Goal: Obtain resource: Download file/media

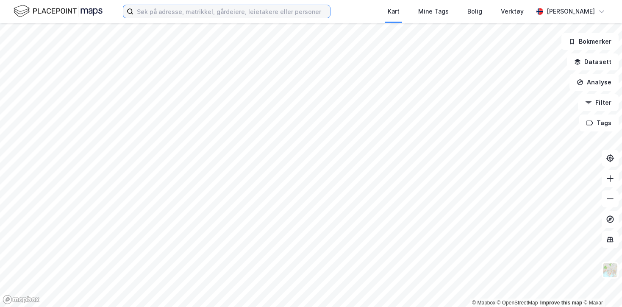
click at [159, 14] on input at bounding box center [232, 11] width 197 height 13
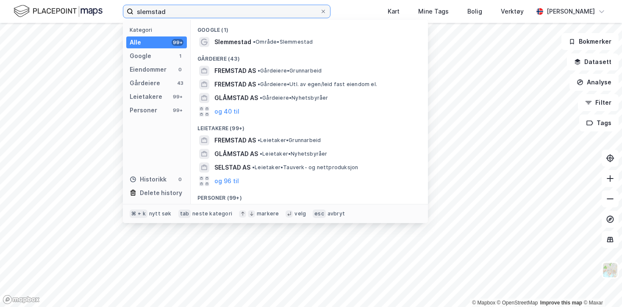
drag, startPoint x: 165, startPoint y: 10, endPoint x: 134, endPoint y: 10, distance: 31.4
click at [134, 10] on input "slemstad" at bounding box center [227, 11] width 187 height 13
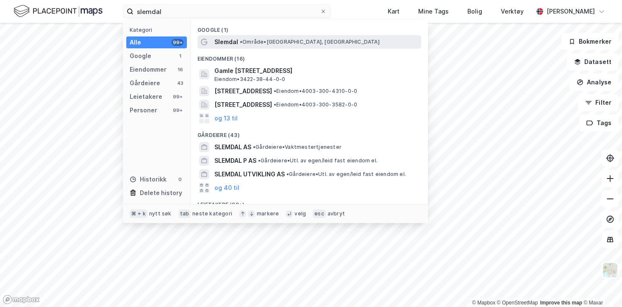
click at [341, 39] on div "Slemdal • Område • [GEOGRAPHIC_DATA], [GEOGRAPHIC_DATA]" at bounding box center [317, 42] width 205 height 10
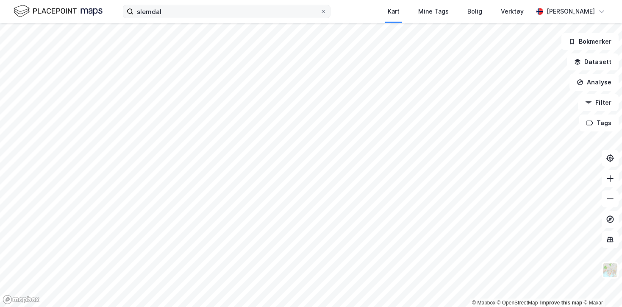
click at [195, 15] on div "slemdal Kart Mine Tags Bolig Verktøy [PERSON_NAME] © Mapbox © OpenStreetMap Imp…" at bounding box center [311, 153] width 622 height 307
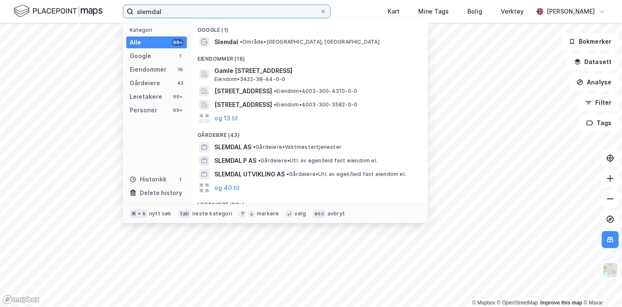
drag, startPoint x: 167, startPoint y: 11, endPoint x: 92, endPoint y: 6, distance: 74.8
click at [92, 6] on div "slemdal Kategori Alle 99+ Google 1 Eiendommer 16 Gårdeiere 43 Leietakere 99+ Pe…" at bounding box center [311, 11] width 622 height 23
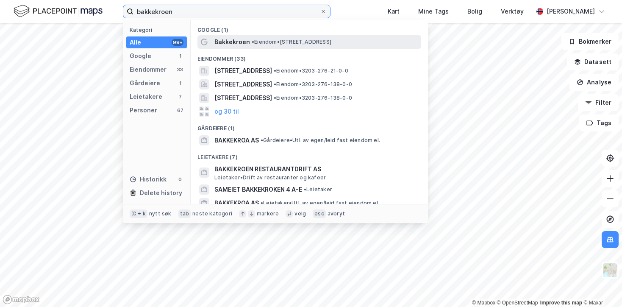
type input "bakkekroen"
click at [262, 39] on span "• Eiendom • [STREET_ADDRESS]" at bounding box center [292, 42] width 80 height 7
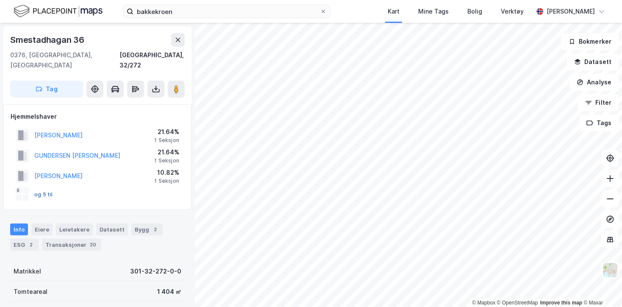
click at [0, 0] on button "og 5 til" at bounding box center [0, 0] width 0 height 0
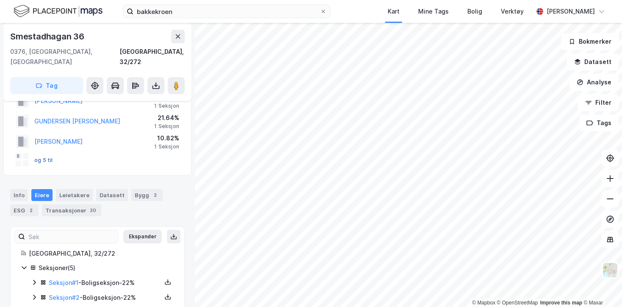
scroll to position [87, 0]
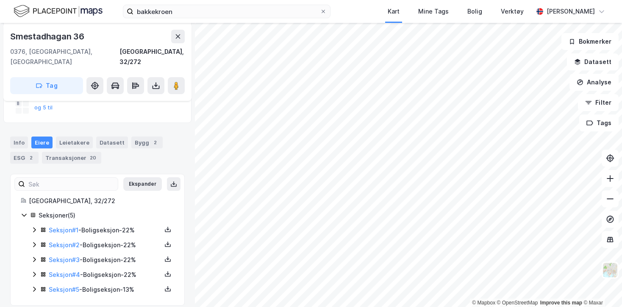
click at [35, 287] on icon at bounding box center [34, 289] width 3 height 5
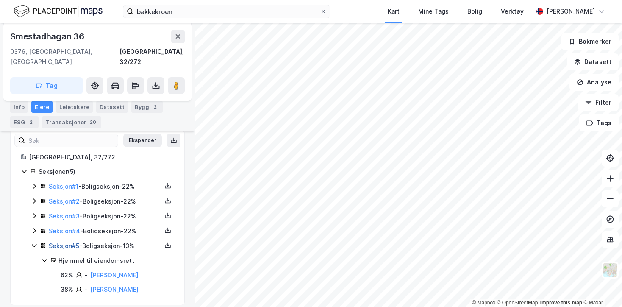
click at [61, 242] on link "Seksjon # 5" at bounding box center [64, 245] width 31 height 7
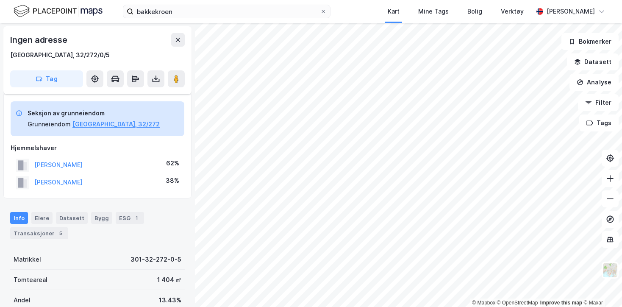
scroll to position [131, 0]
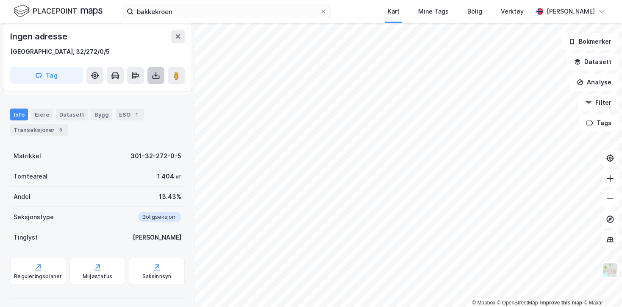
click at [155, 81] on button at bounding box center [156, 75] width 17 height 17
click at [137, 95] on div "Last ned grunnbok" at bounding box center [113, 92] width 49 height 7
